Goal: Navigation & Orientation: Find specific page/section

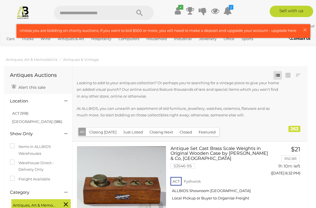
scroll to position [3, 0]
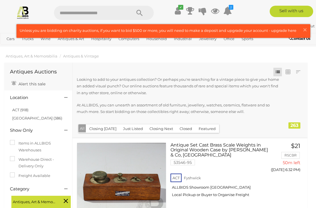
click at [105, 131] on button "Closing [DATE]" at bounding box center [103, 128] width 34 height 9
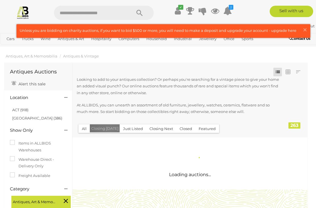
scroll to position [0, 0]
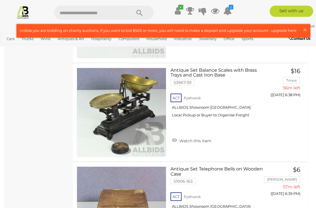
scroll to position [573, 0]
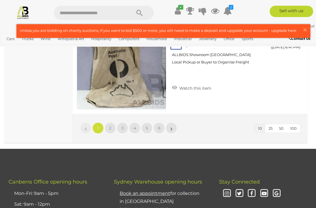
click at [112, 127] on link "2" at bounding box center [110, 127] width 11 height 11
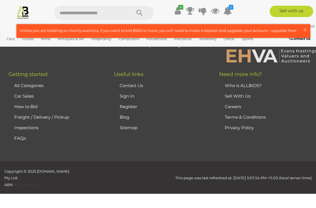
scroll to position [83, 0]
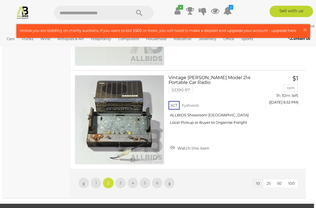
scroll to position [961, 2]
click at [173, 183] on link "»" at bounding box center [169, 182] width 11 height 11
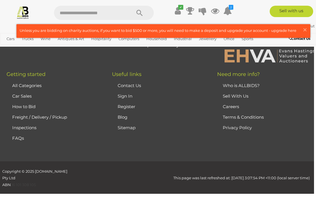
scroll to position [83, 0]
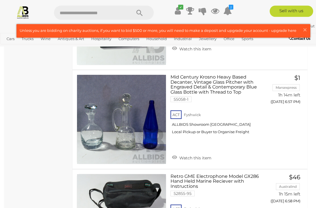
scroll to position [467, 0]
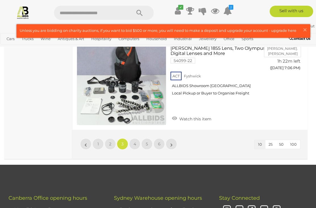
click at [174, 145] on link "»" at bounding box center [171, 143] width 11 height 11
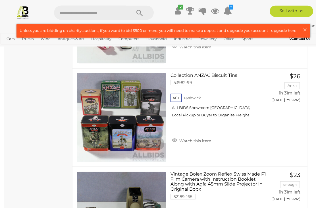
scroll to position [766, 0]
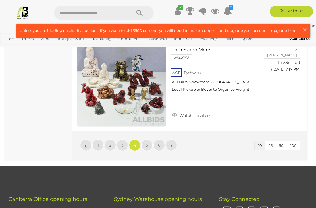
click at [173, 145] on link "»" at bounding box center [171, 144] width 11 height 11
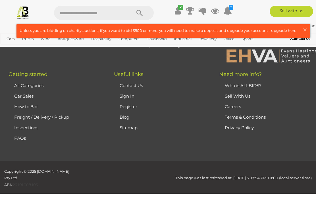
scroll to position [83, 0]
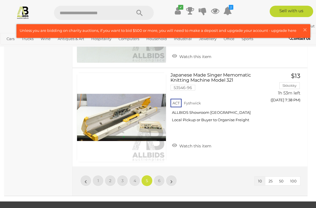
scroll to position [969, 0]
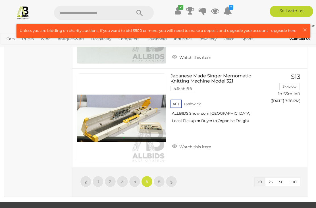
click at [175, 179] on link "»" at bounding box center [171, 181] width 11 height 11
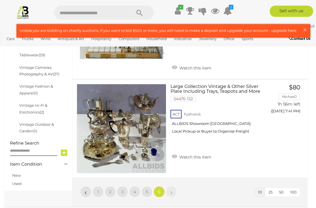
scroll to position [276, 0]
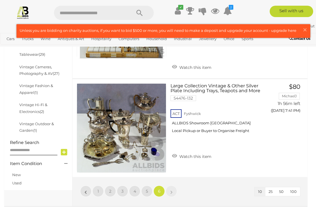
click at [175, 186] on link "»" at bounding box center [171, 191] width 11 height 11
click at [136, 189] on span "4" at bounding box center [135, 191] width 3 height 5
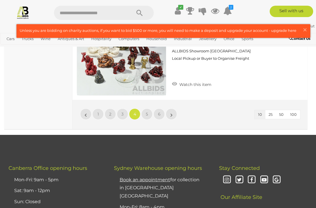
click at [125, 113] on link "3" at bounding box center [122, 113] width 11 height 11
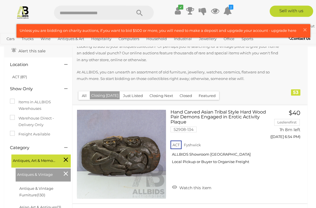
scroll to position [28, 0]
